Goal: Feedback & Contribution: Submit feedback/report problem

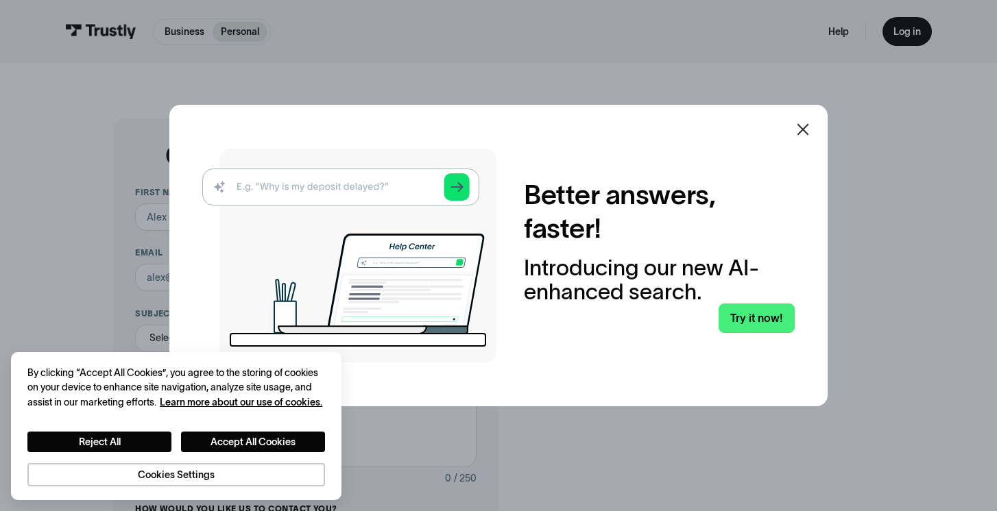
click at [799, 128] on icon at bounding box center [803, 129] width 16 height 16
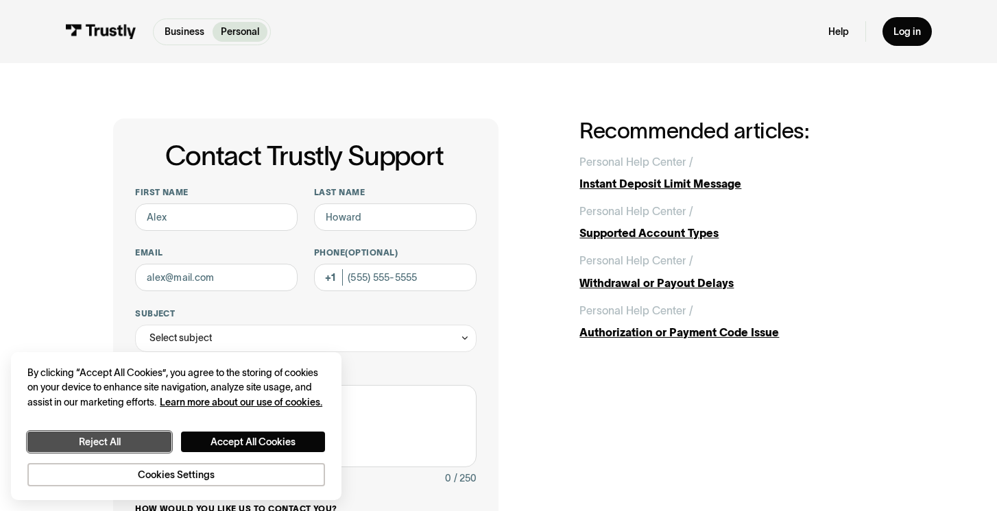
click at [121, 440] on button "Reject All" at bounding box center [99, 442] width 144 height 21
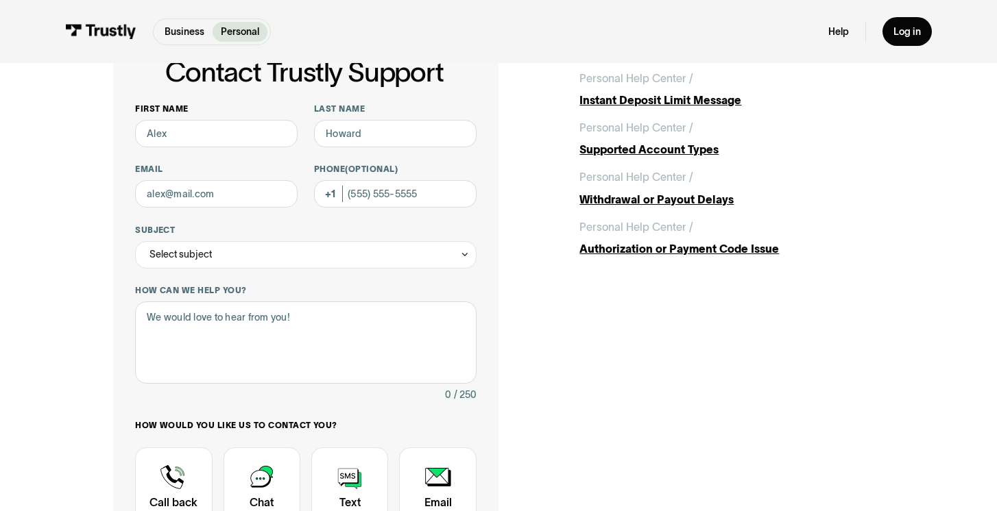
scroll to position [61, 0]
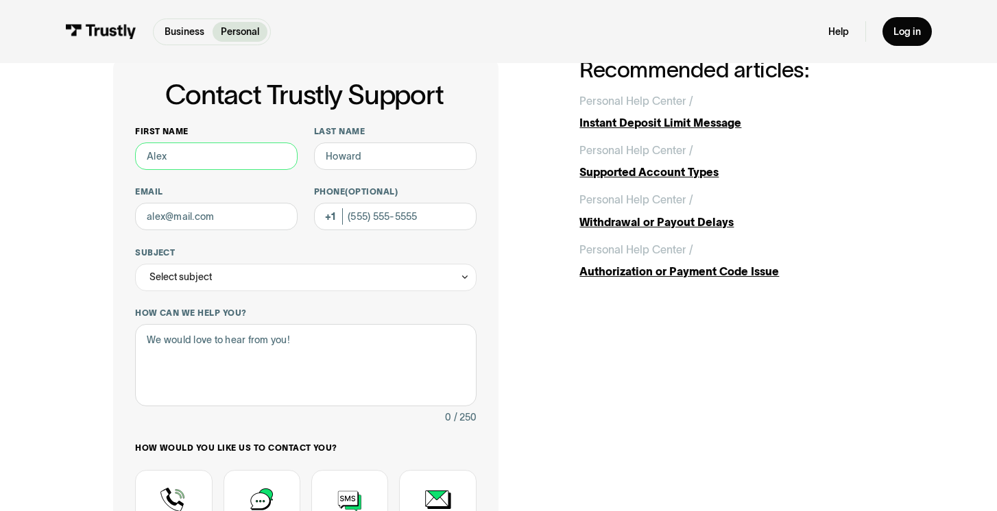
click at [176, 154] on input "First name" at bounding box center [216, 156] width 162 height 27
type input "Stephan"
click at [348, 154] on input "Last name" at bounding box center [395, 156] width 162 height 27
type input "Jean-Marie"
click at [245, 220] on input "Email" at bounding box center [216, 216] width 162 height 27
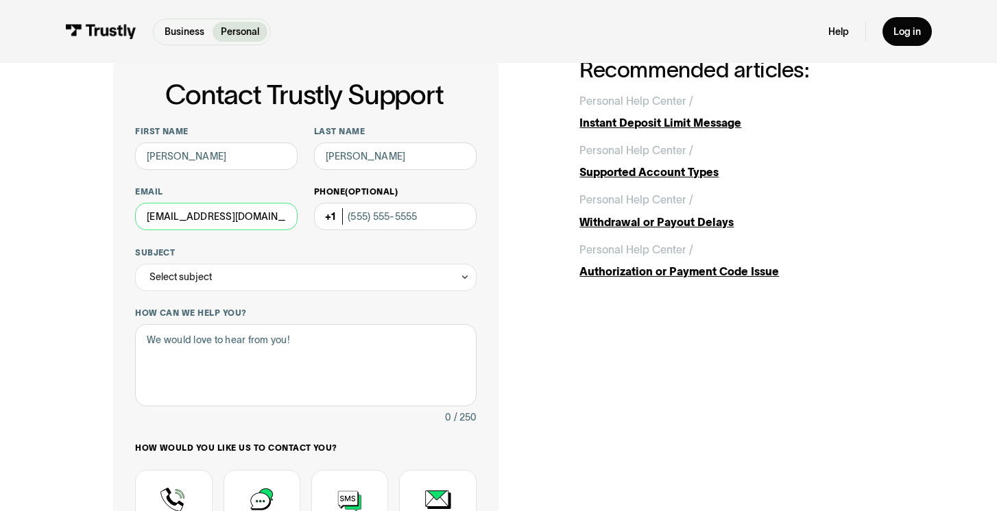
type input "stephtosmoove@gmail.com"
click at [365, 210] on input "Phone (Optional)" at bounding box center [395, 216] width 162 height 27
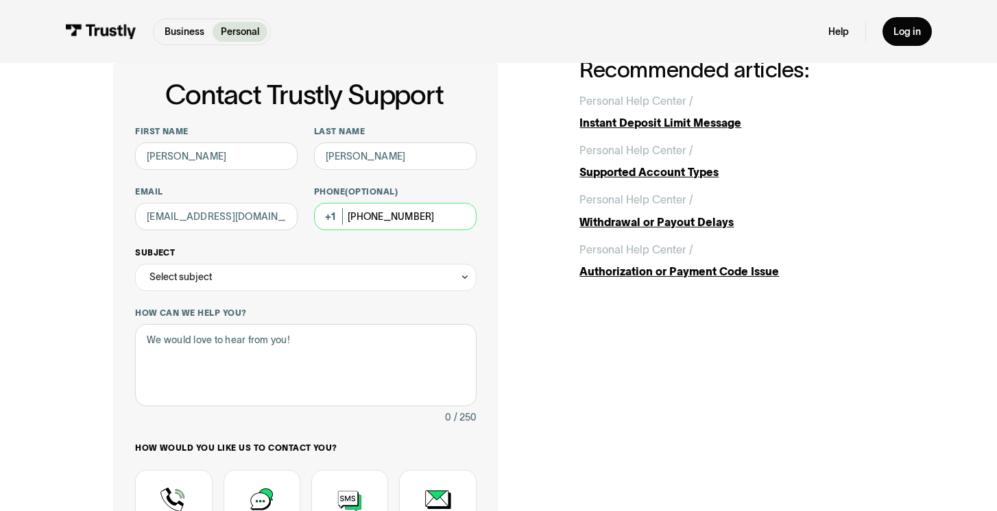
type input "(347) 439-9227"
click at [335, 282] on div "Select subject" at bounding box center [305, 277] width 341 height 27
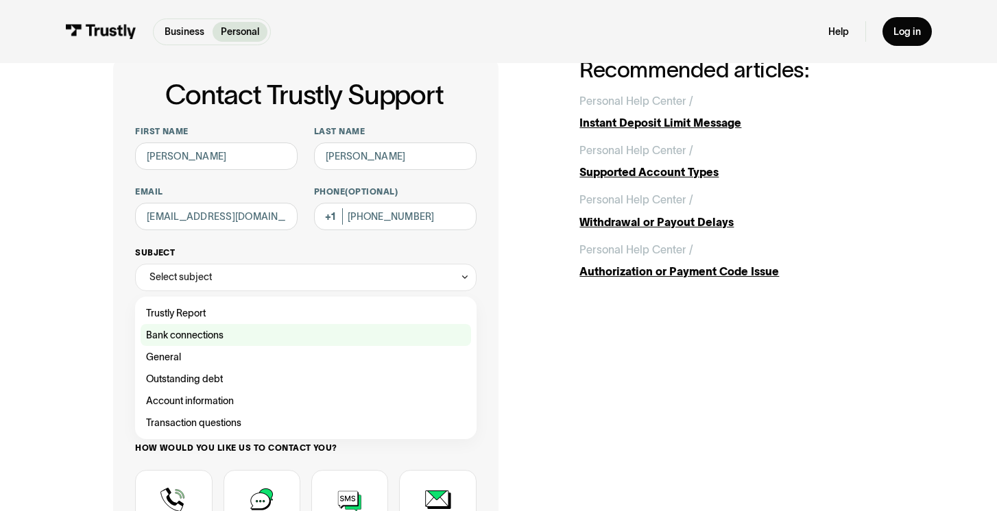
click at [287, 331] on div "Contact Trustly Support" at bounding box center [306, 335] width 330 height 22
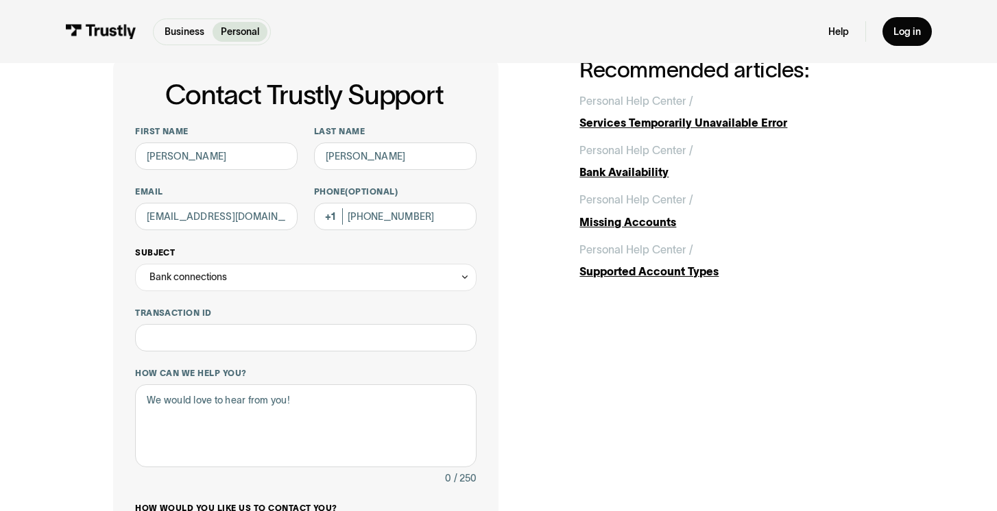
click at [309, 281] on div "Bank connections" at bounding box center [305, 277] width 341 height 27
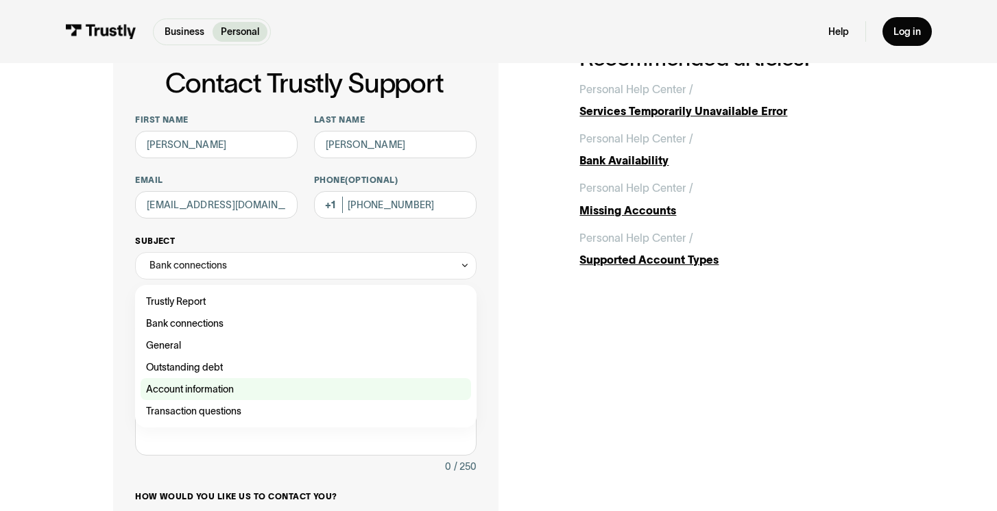
scroll to position [75, 0]
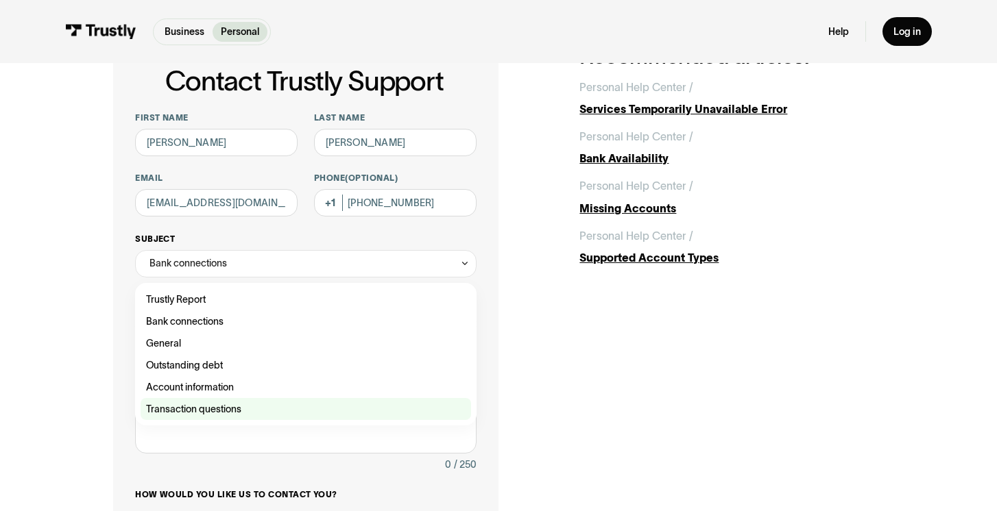
click at [239, 412] on div "Contact Trustly Support" at bounding box center [306, 409] width 330 height 22
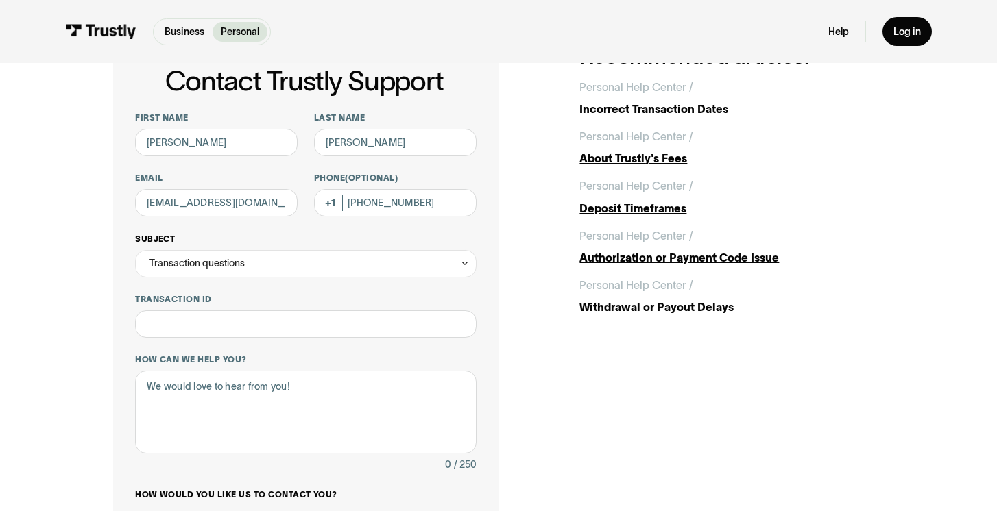
click at [267, 265] on div "Transaction questions" at bounding box center [305, 263] width 341 height 27
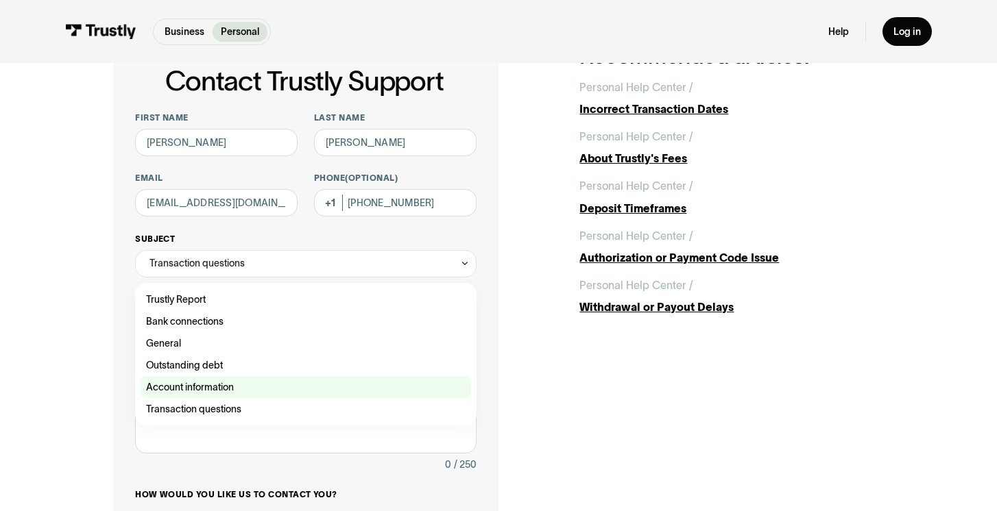
click at [198, 389] on div "Contact Trustly Support" at bounding box center [306, 387] width 330 height 22
type input "**********"
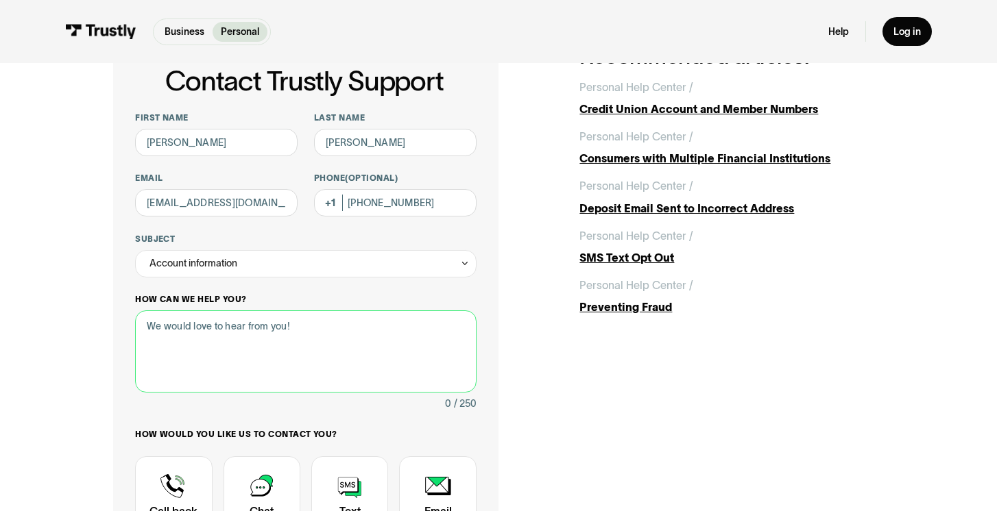
click at [230, 346] on textarea "How can we help you?" at bounding box center [305, 352] width 341 height 82
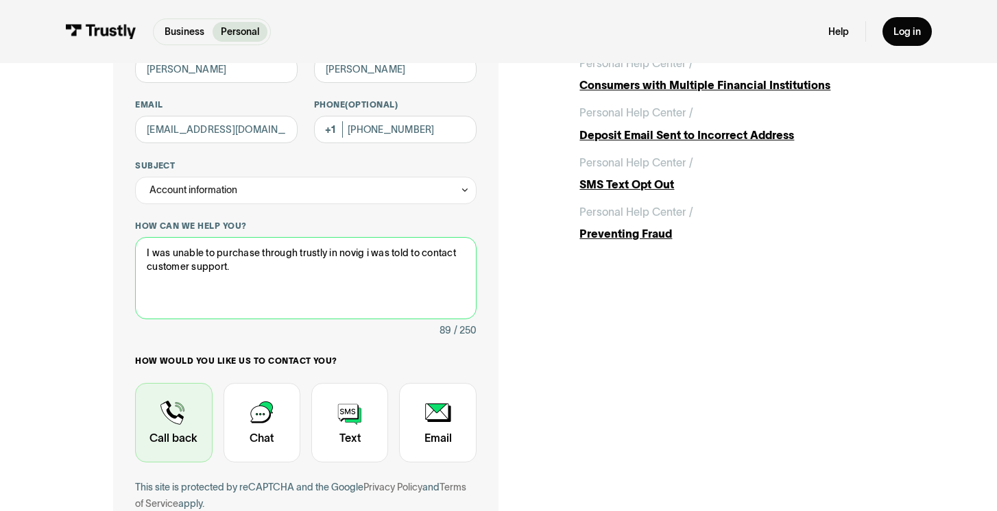
type textarea "I was unable to purchase through trustly in novig i was told to contact custome…"
click at [176, 407] on div "Contact Trustly Support" at bounding box center [173, 423] width 77 height 80
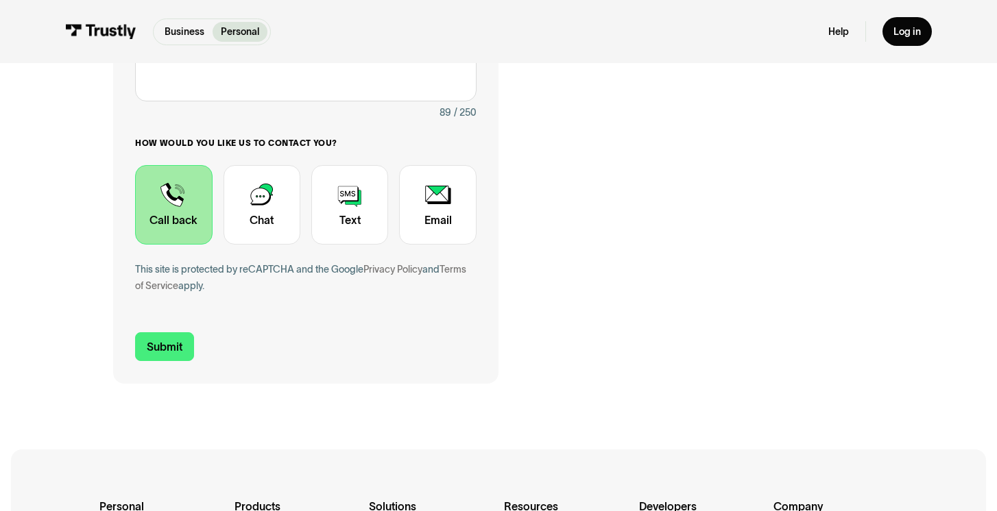
scroll to position [387, 0]
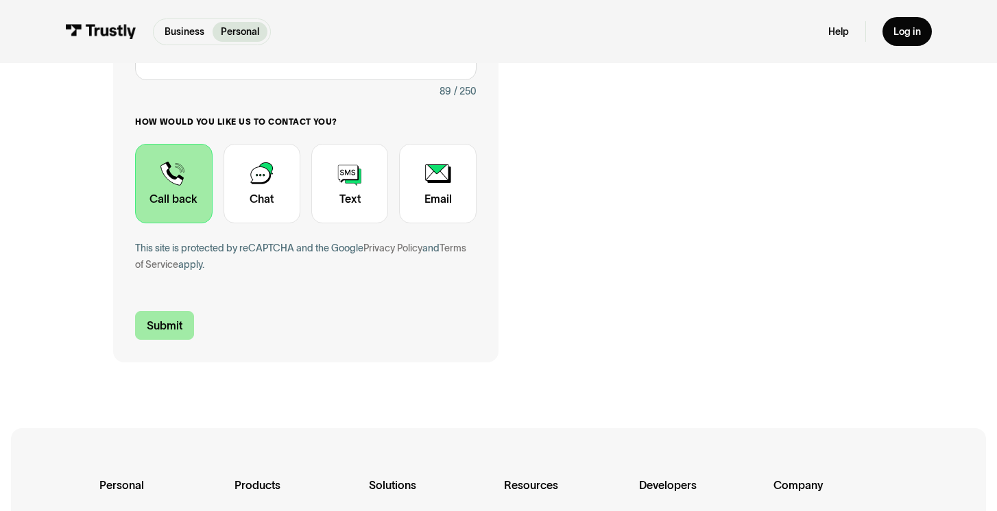
click at [174, 326] on input "Submit" at bounding box center [164, 325] width 59 height 29
type input "+13474399227"
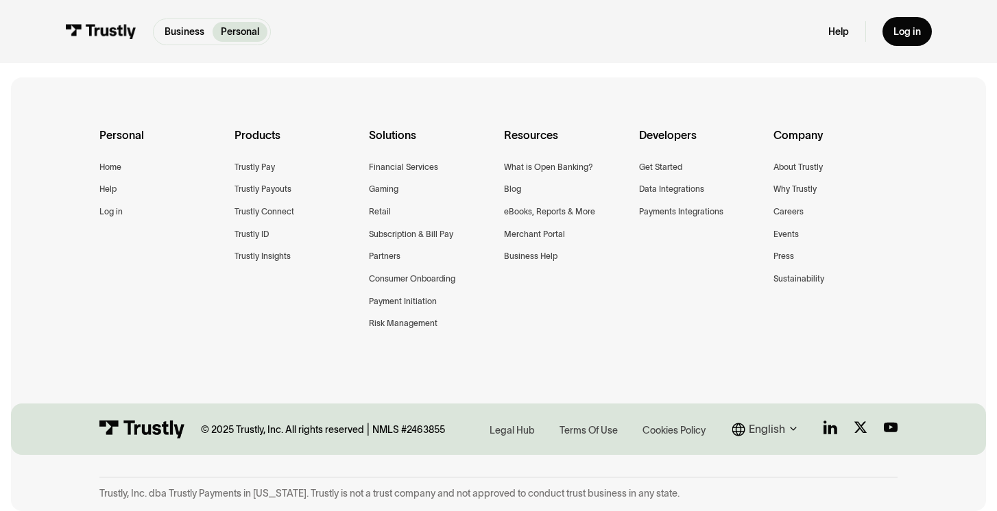
scroll to position [318, 0]
